Goal: Information Seeking & Learning: Learn about a topic

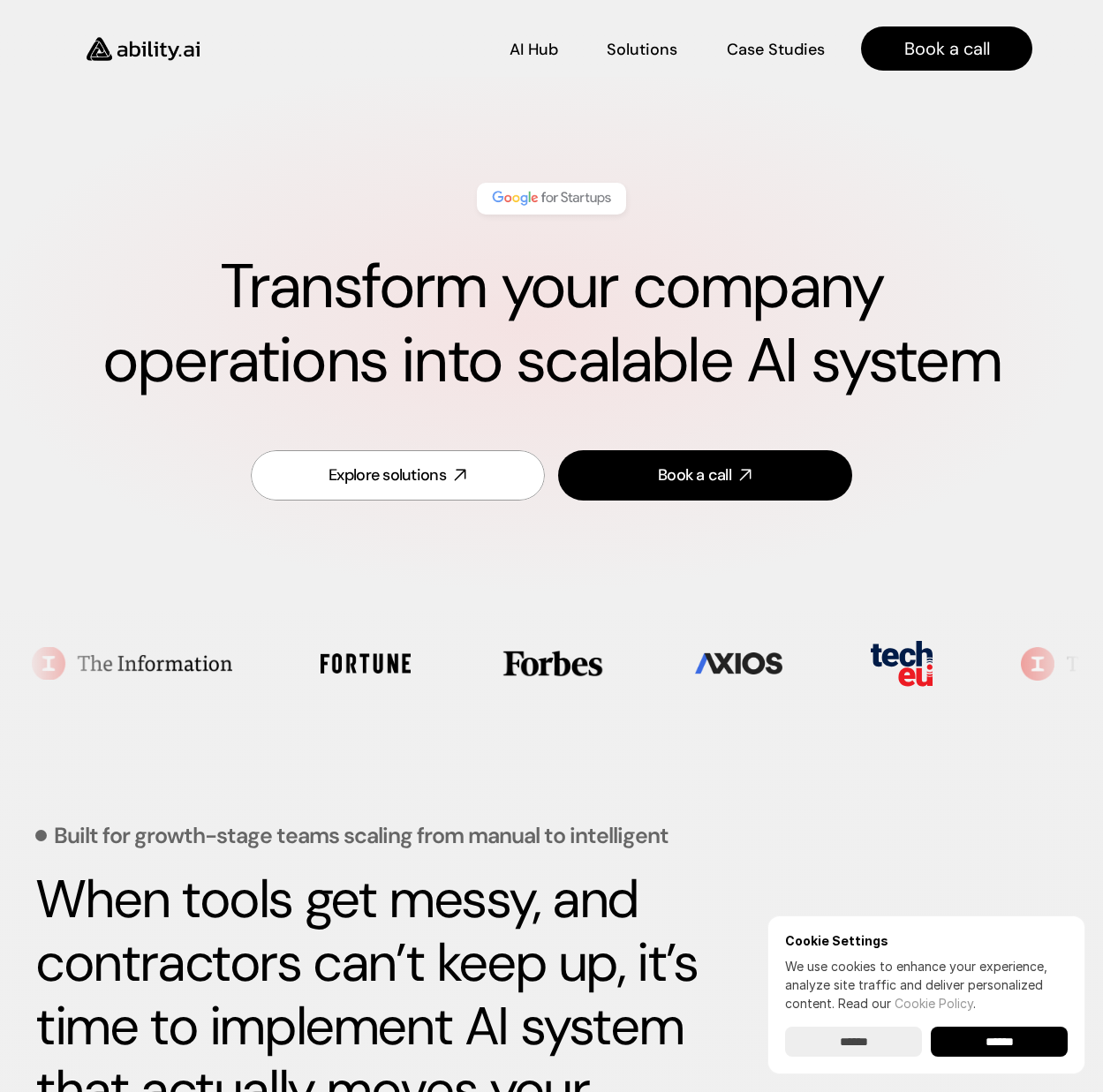
click at [162, 613] on section at bounding box center [551, 664] width 1058 height 107
click at [699, 587] on div "Transform your company operations into scalable AI system Explore solutions Boo…" at bounding box center [551, 344] width 1103 height 534
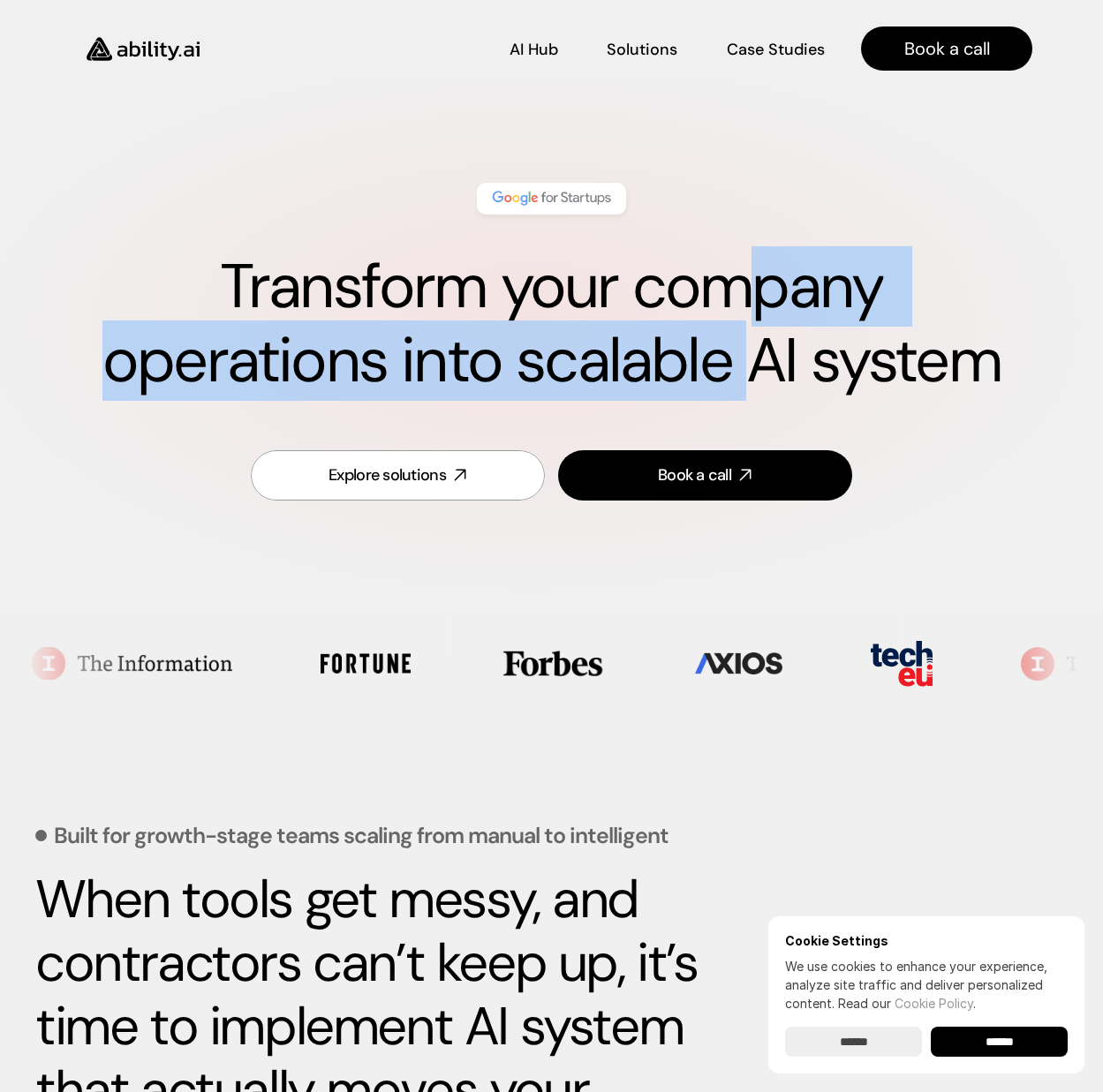
click at [596, 328] on h1 "Transform your company operations into scalable AI system" at bounding box center [551, 323] width 961 height 148
click at [559, 342] on button at bounding box center [555, 353] width 23 height 23
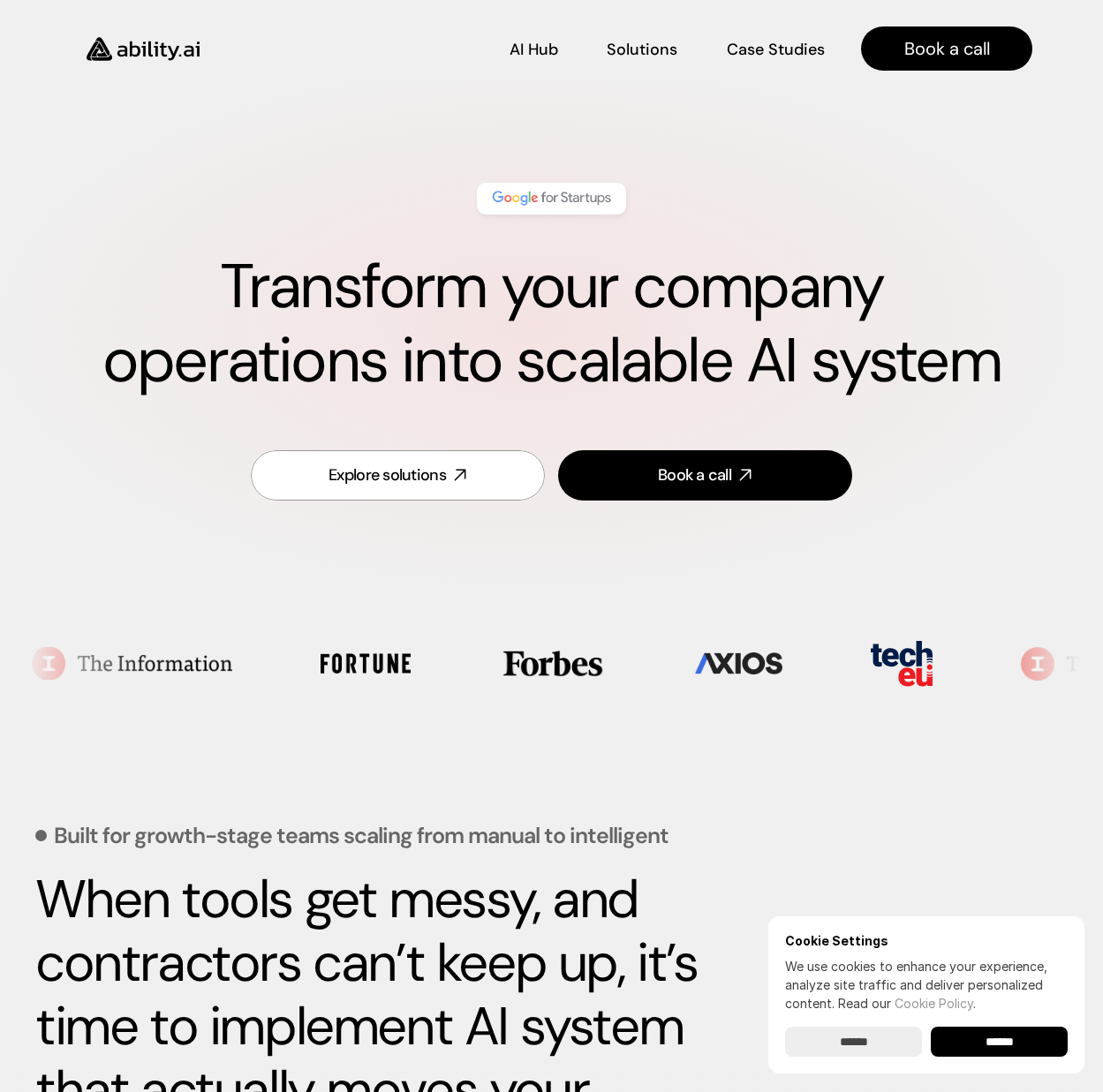
click at [433, 281] on h1 "Transform your company operations into scalable AI system" at bounding box center [551, 323] width 961 height 148
click at [524, 303] on h1 "Transform your company operations into scalable AI system" at bounding box center [551, 323] width 961 height 148
click at [437, 468] on div "Explore solutions" at bounding box center [387, 476] width 117 height 22
drag, startPoint x: 649, startPoint y: 666, endPoint x: 437, endPoint y: 684, distance: 212.8
click at [529, 678] on section at bounding box center [551, 664] width 1058 height 107
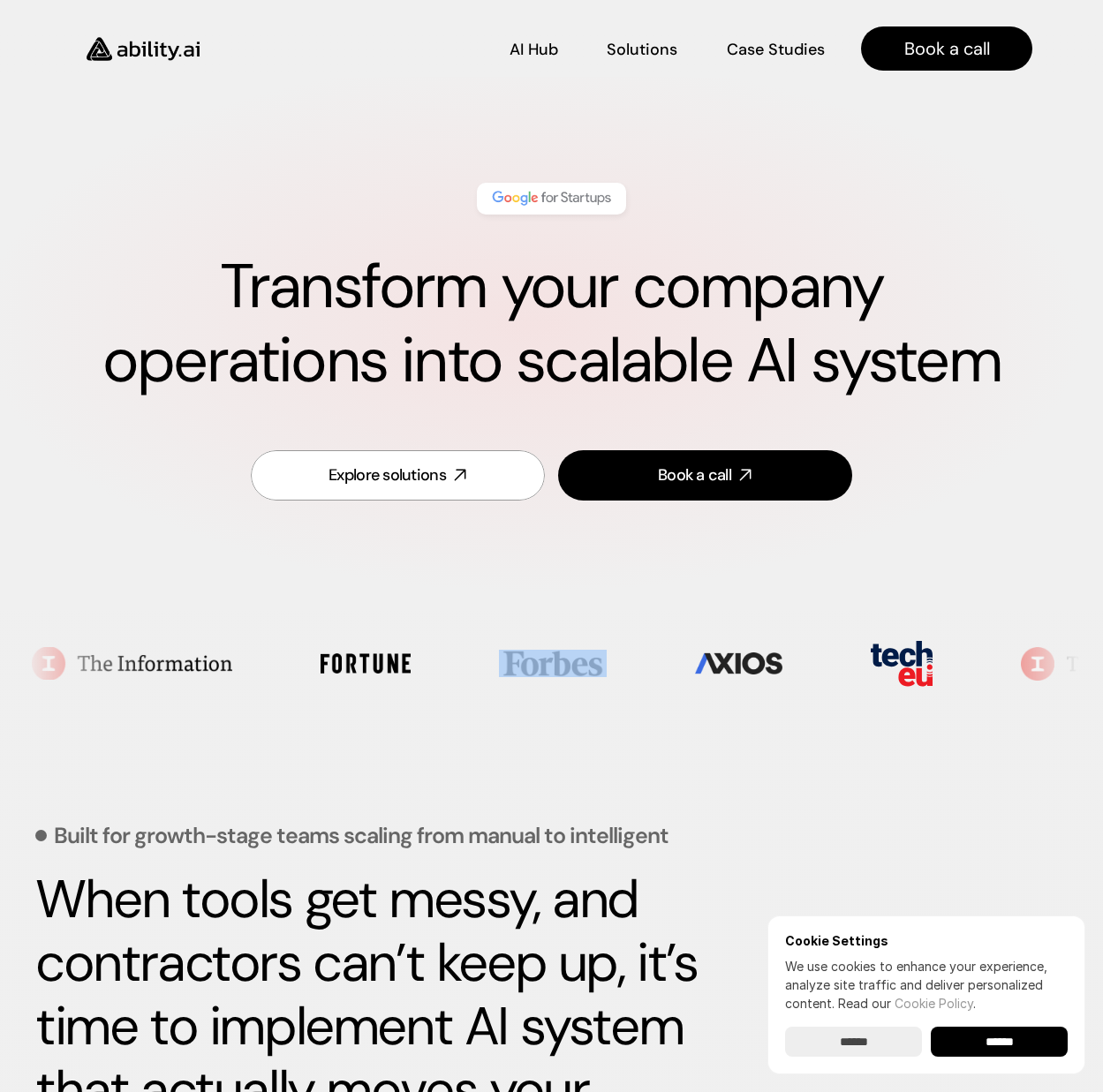
drag, startPoint x: 547, startPoint y: 664, endPoint x: 598, endPoint y: 664, distance: 51.0
click at [566, 664] on section at bounding box center [551, 664] width 1058 height 107
click at [528, 665] on section at bounding box center [551, 664] width 1058 height 107
click at [506, 694] on section at bounding box center [551, 664] width 1058 height 107
drag, startPoint x: 610, startPoint y: 661, endPoint x: 472, endPoint y: 684, distance: 139.9
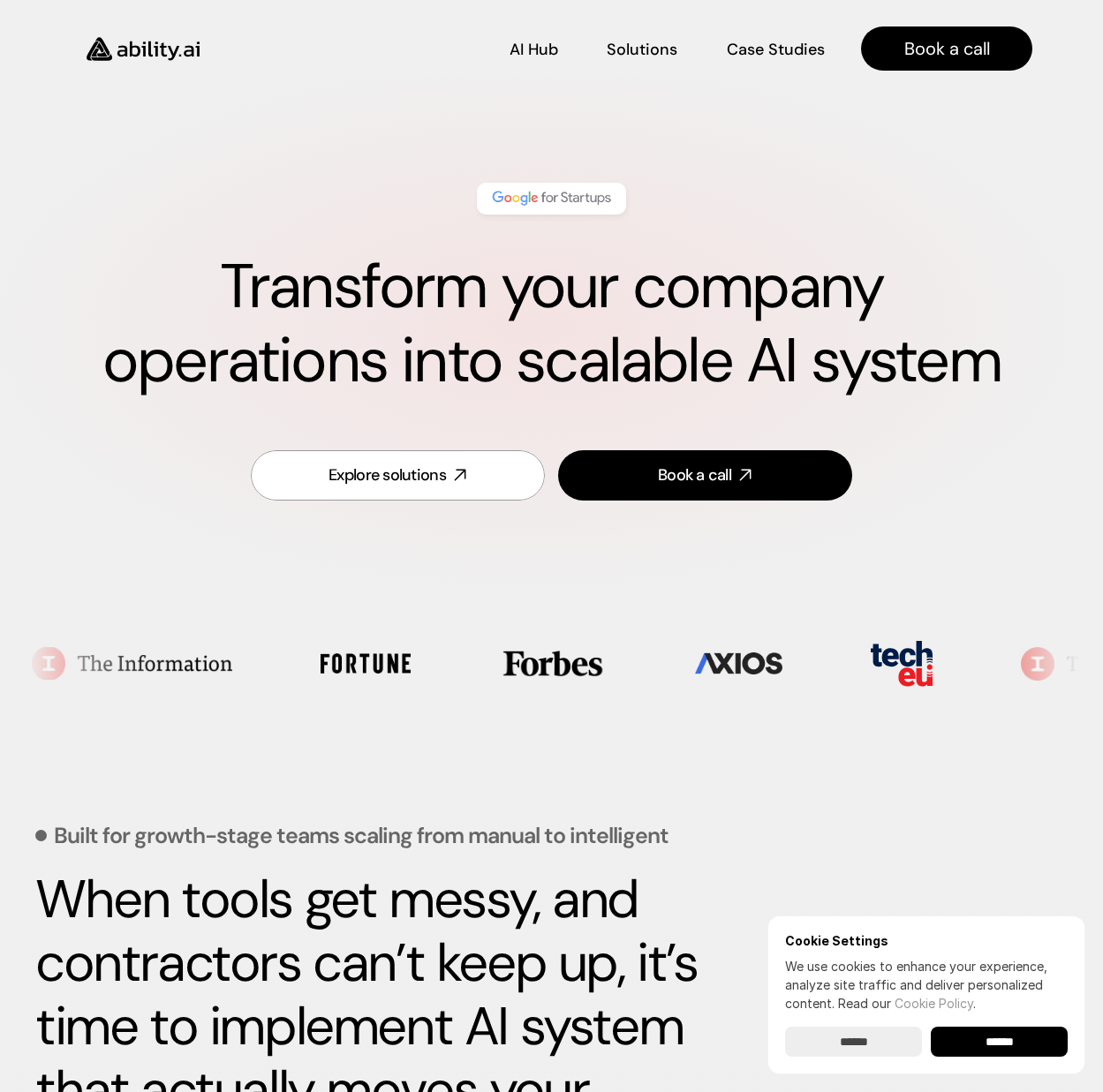
click at [576, 668] on section at bounding box center [551, 664] width 1058 height 107
drag, startPoint x: 635, startPoint y: 679, endPoint x: 634, endPoint y: 696, distance: 17.0
click at [635, 679] on section at bounding box center [551, 664] width 1058 height 107
